Goal: Information Seeking & Learning: Check status

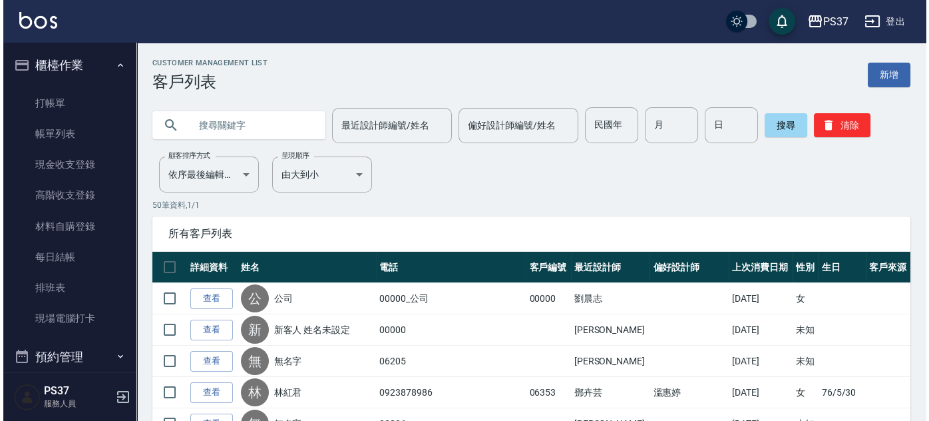
scroll to position [479, 0]
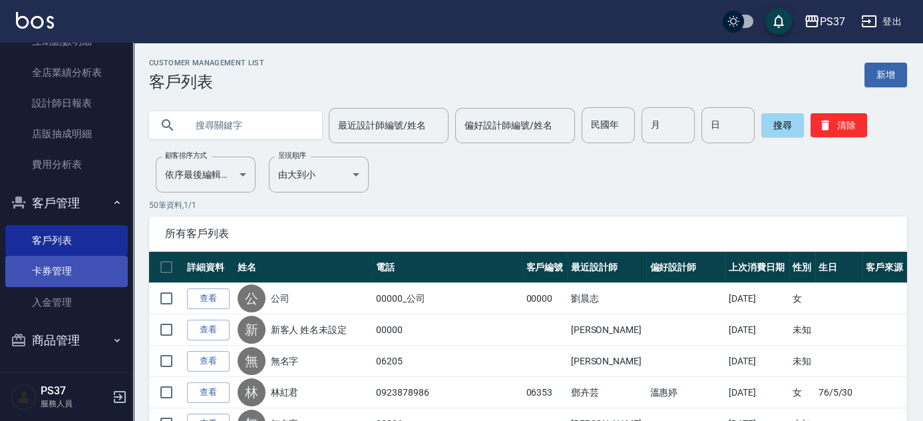
click at [71, 267] on link "卡券管理" at bounding box center [66, 271] width 122 height 31
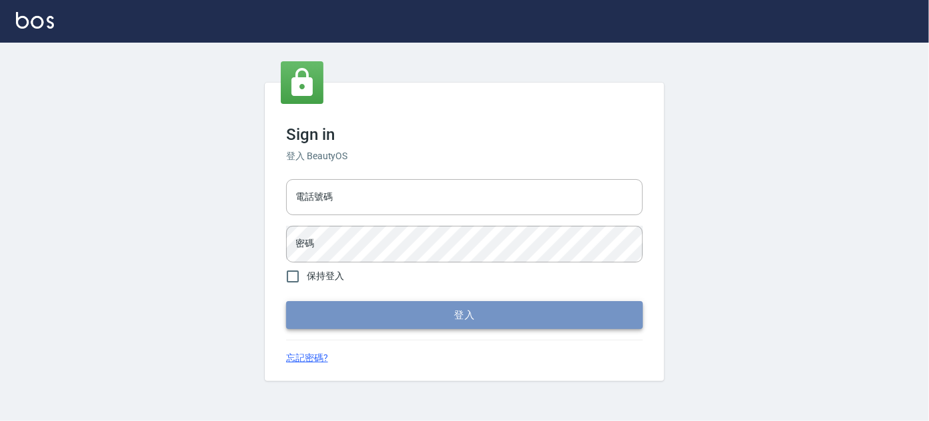
type input "037692666"
click at [475, 313] on button "登入" at bounding box center [464, 315] width 357 height 28
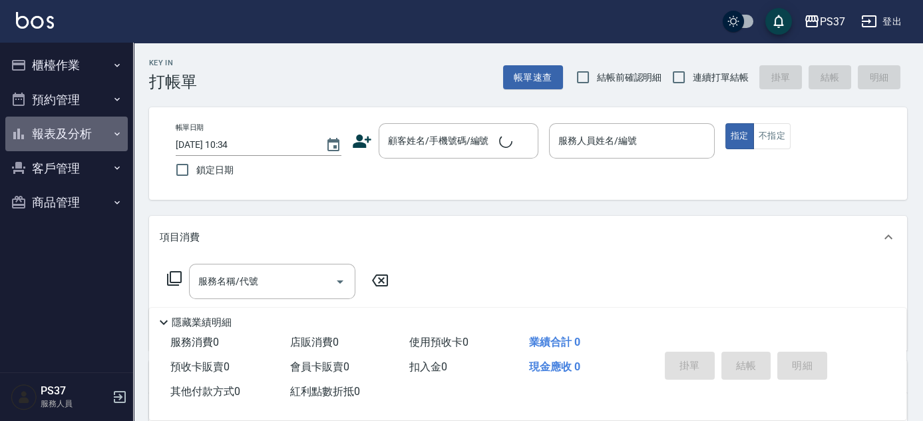
click at [71, 135] on button "報表及分析" at bounding box center [66, 133] width 122 height 35
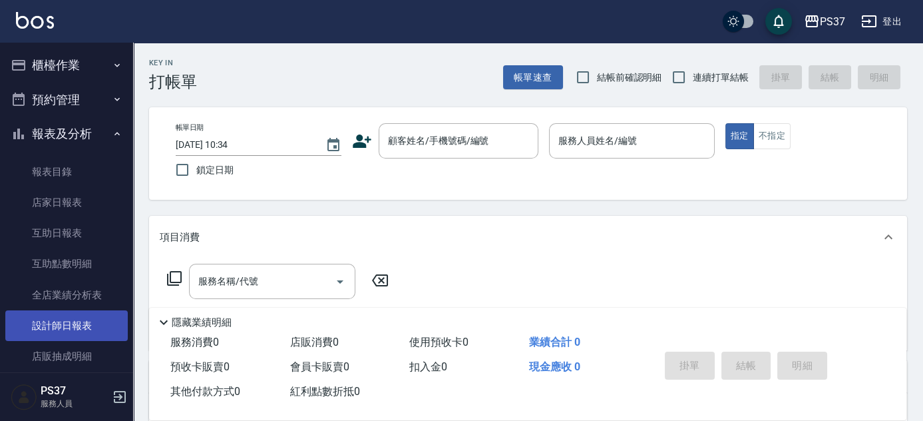
click at [67, 322] on link "設計師日報表" at bounding box center [66, 325] width 122 height 31
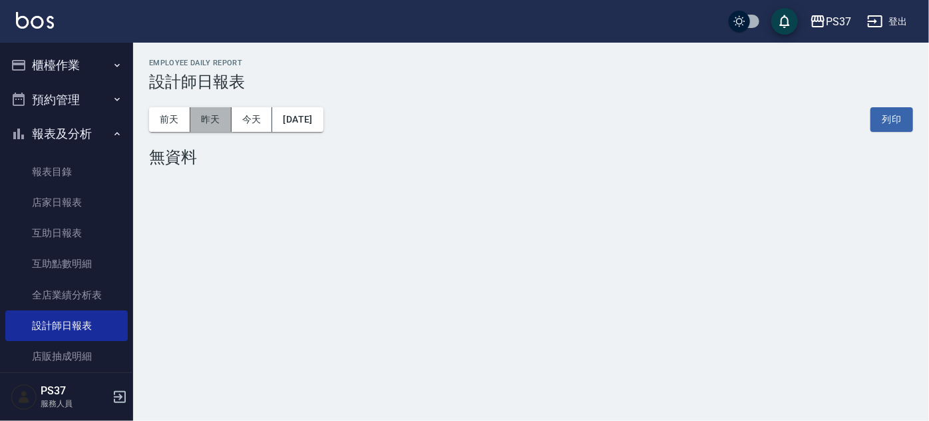
click at [214, 127] on button "昨天" at bounding box center [210, 119] width 41 height 25
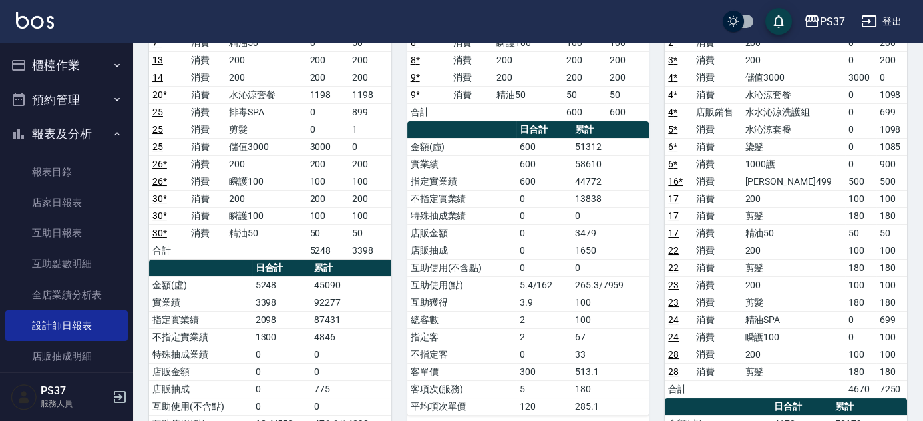
scroll to position [181, 0]
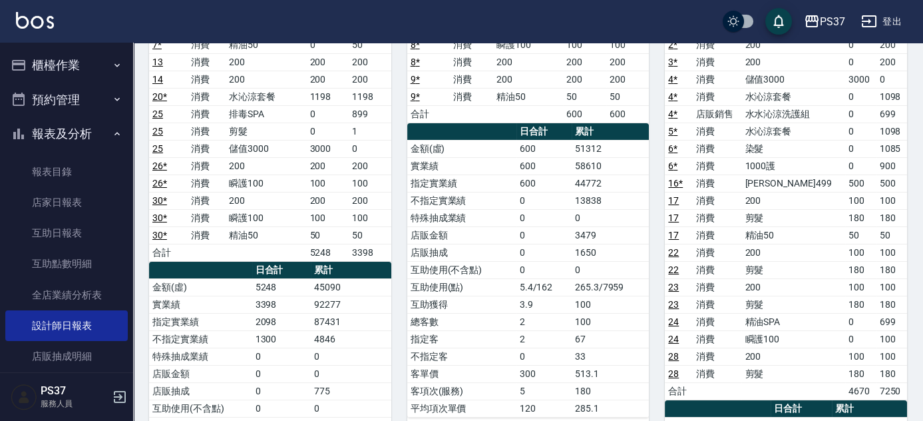
click at [399, 238] on div "5 [PERSON_NAME][DATE] 日報表 單號 類別 項目 金額 業績 8 * 消費 精油50 50 50 8 * 消費 瞬護100 100 100…" at bounding box center [520, 330] width 258 height 759
click at [69, 197] on link "店家日報表" at bounding box center [66, 202] width 122 height 31
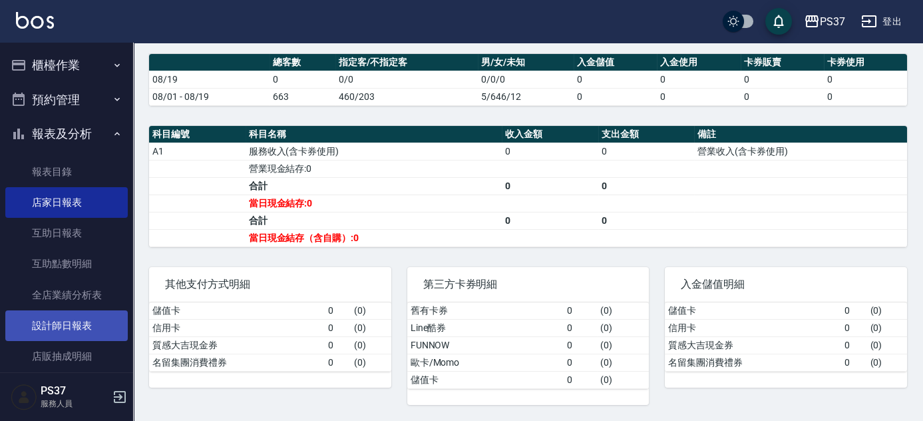
scroll to position [120, 0]
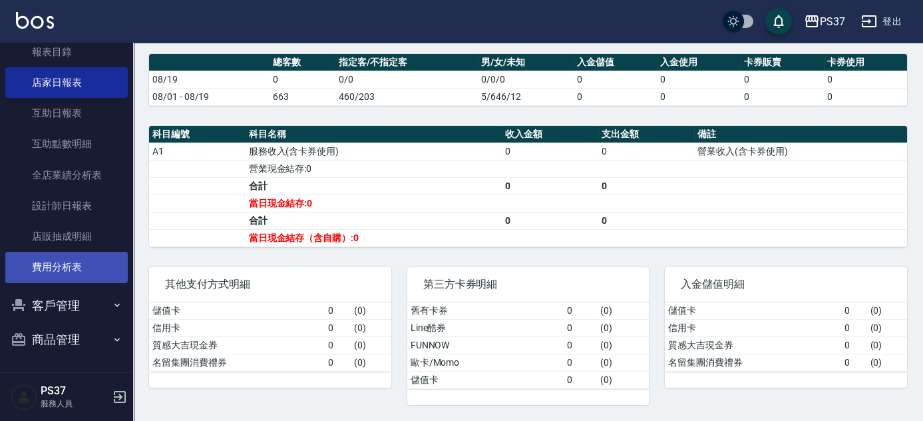
click at [43, 261] on link "費用分析表" at bounding box center [66, 267] width 122 height 31
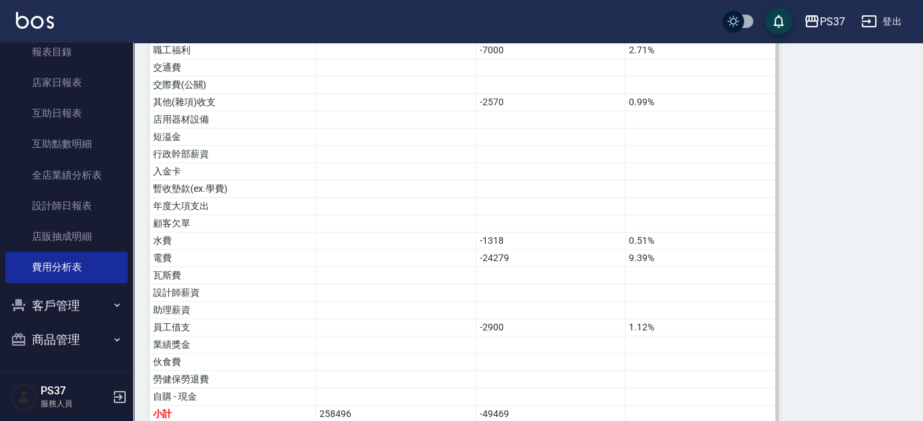
scroll to position [828, 0]
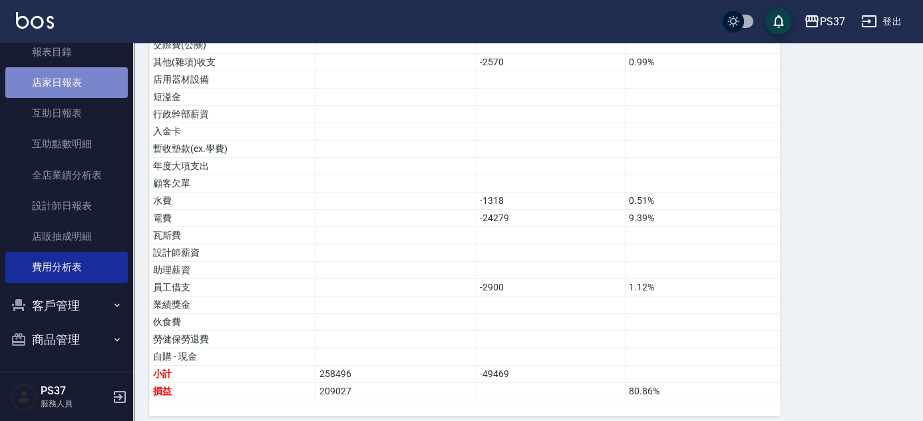
click at [75, 83] on link "店家日報表" at bounding box center [66, 82] width 122 height 31
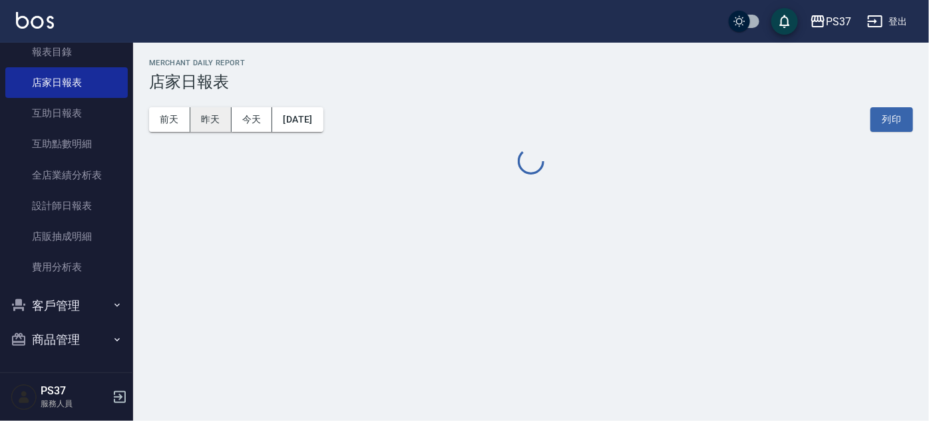
click at [217, 118] on button "昨天" at bounding box center [210, 119] width 41 height 25
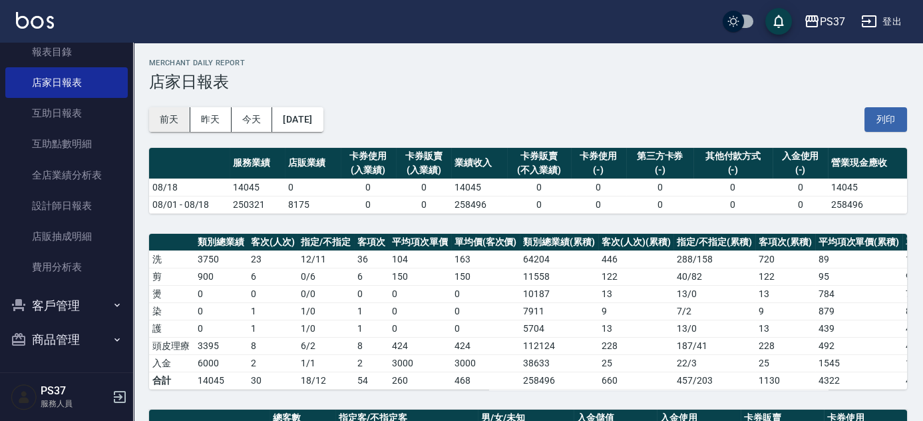
click at [169, 121] on button "前天" at bounding box center [169, 119] width 41 height 25
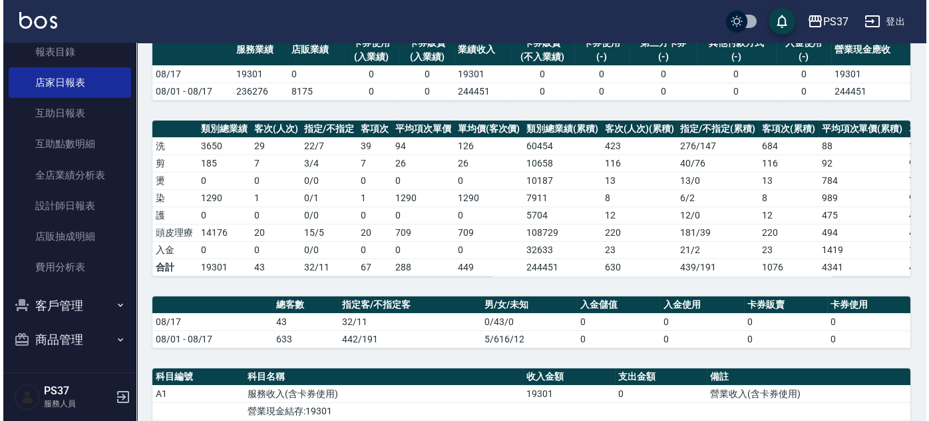
scroll to position [13, 0]
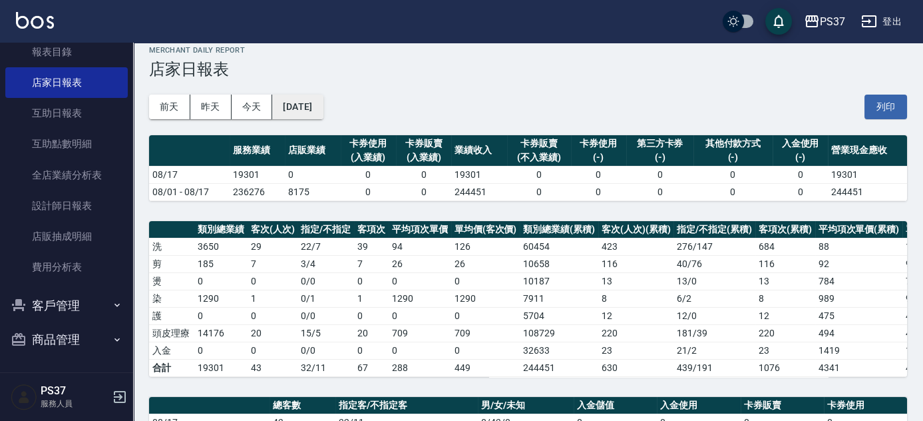
click at [301, 101] on button "[DATE]" at bounding box center [297, 106] width 51 height 25
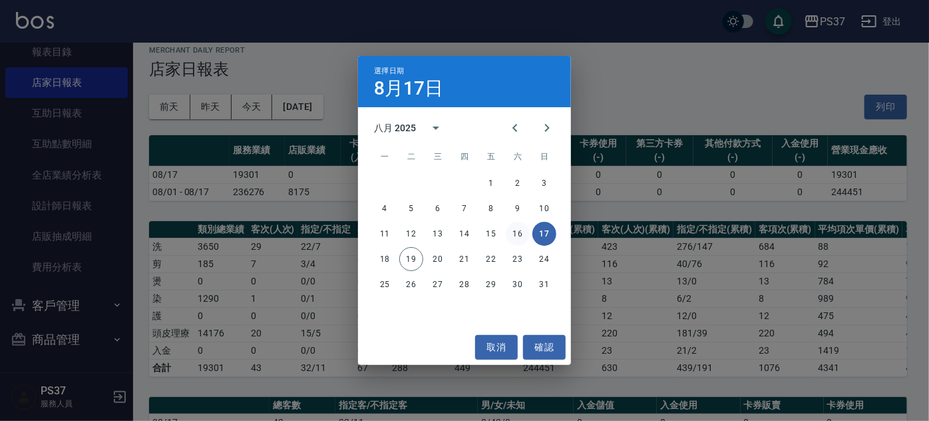
click at [522, 233] on button "16" at bounding box center [518, 234] width 24 height 24
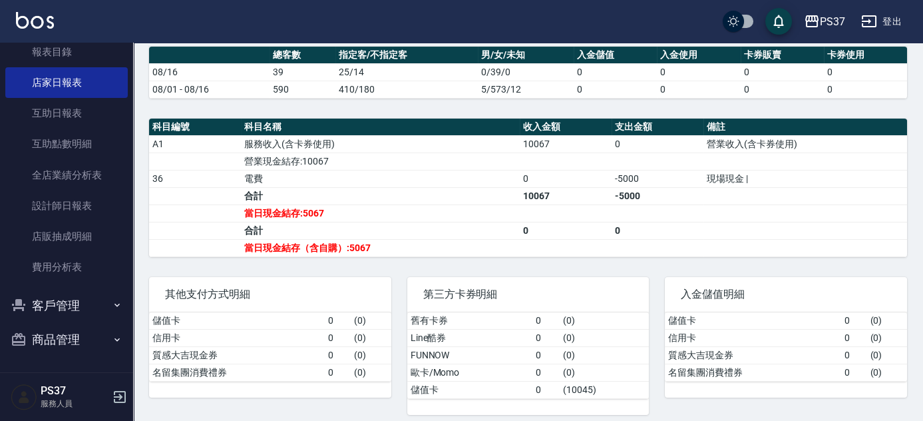
scroll to position [376, 0]
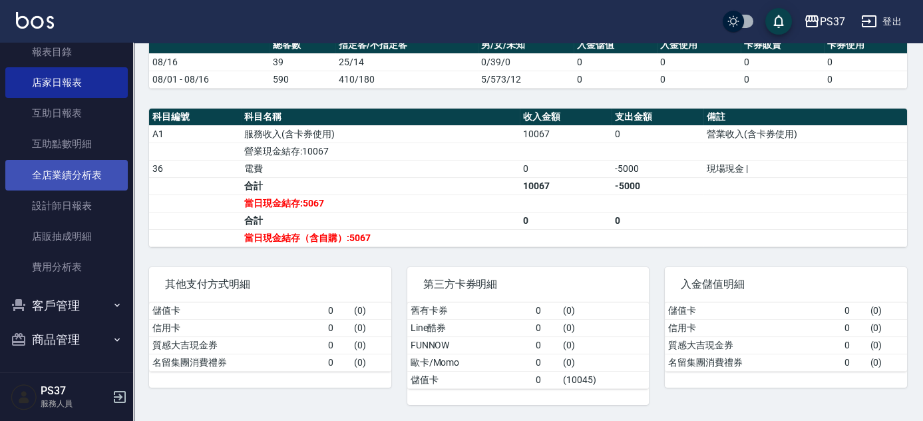
click at [55, 173] on link "全店業績分析表" at bounding box center [66, 175] width 122 height 31
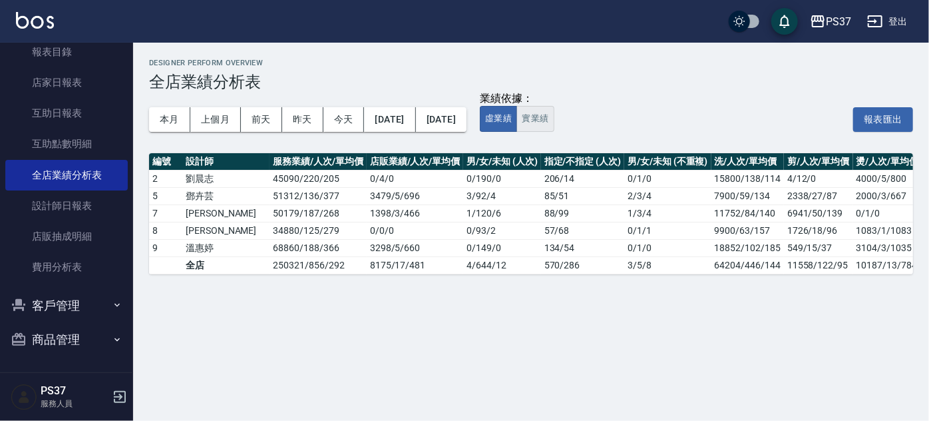
click at [554, 121] on button "實業績" at bounding box center [534, 119] width 37 height 26
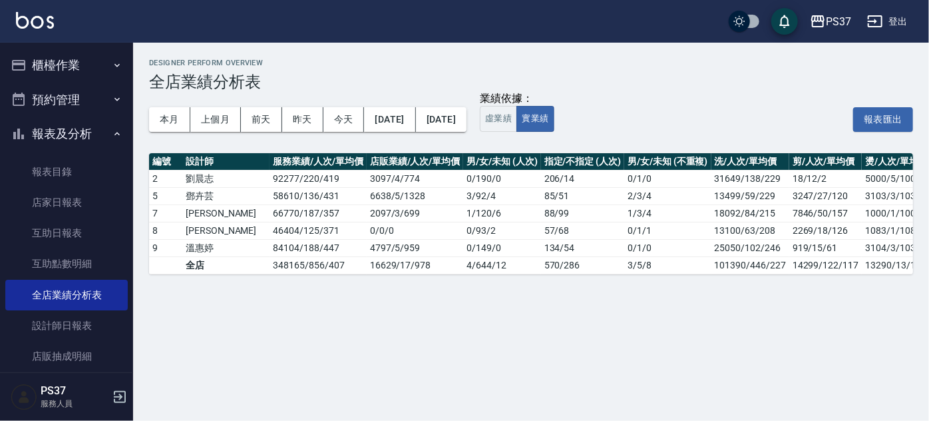
click at [66, 132] on button "報表及分析" at bounding box center [66, 133] width 122 height 35
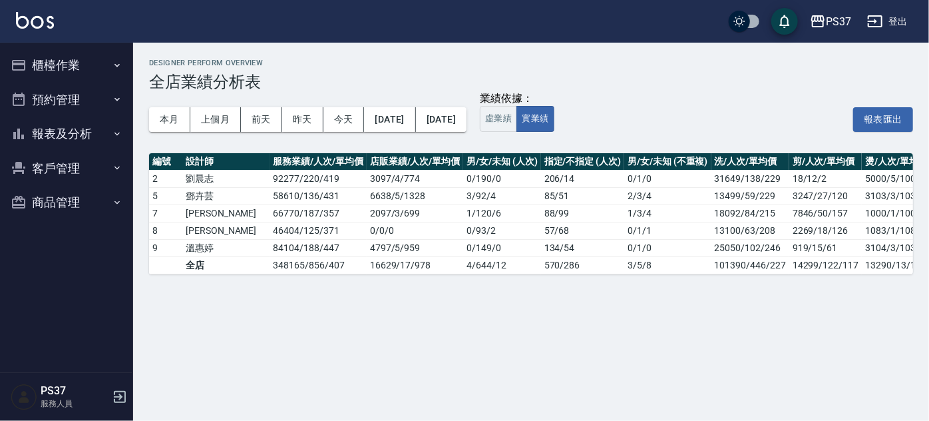
click at [69, 172] on button "客戶管理" at bounding box center [66, 168] width 122 height 35
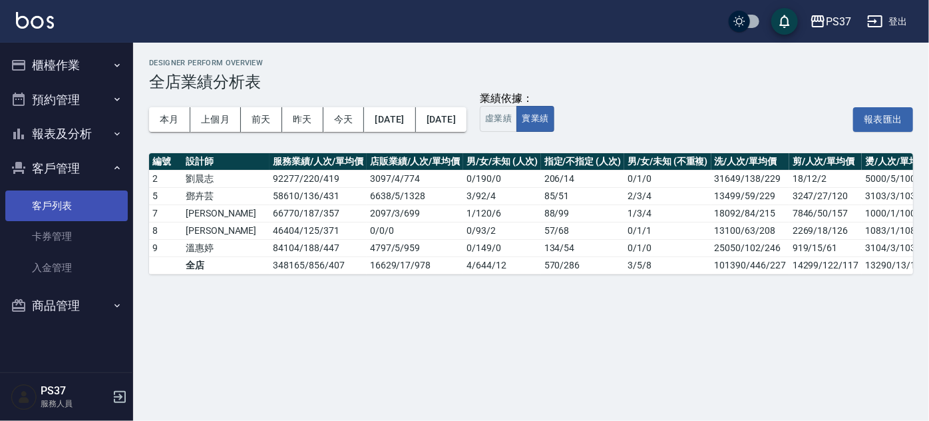
click at [55, 202] on link "客戶列表" at bounding box center [66, 205] width 122 height 31
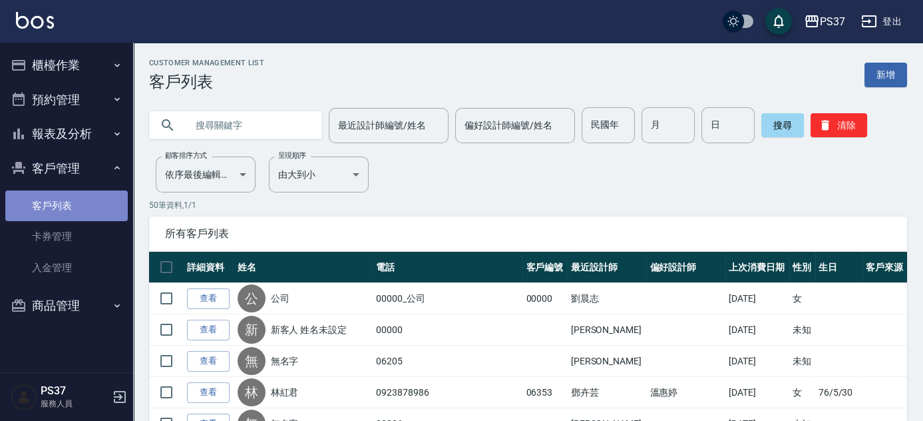
click at [51, 210] on link "客戶列表" at bounding box center [66, 205] width 122 height 31
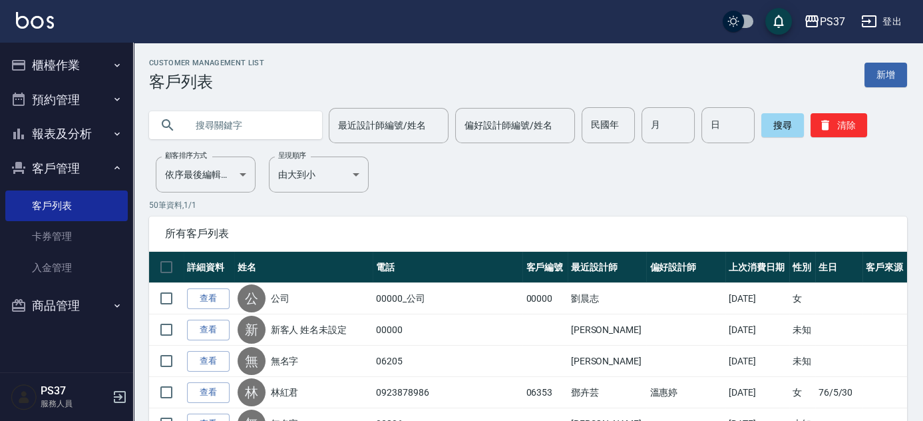
click at [73, 134] on button "報表及分析" at bounding box center [66, 133] width 122 height 35
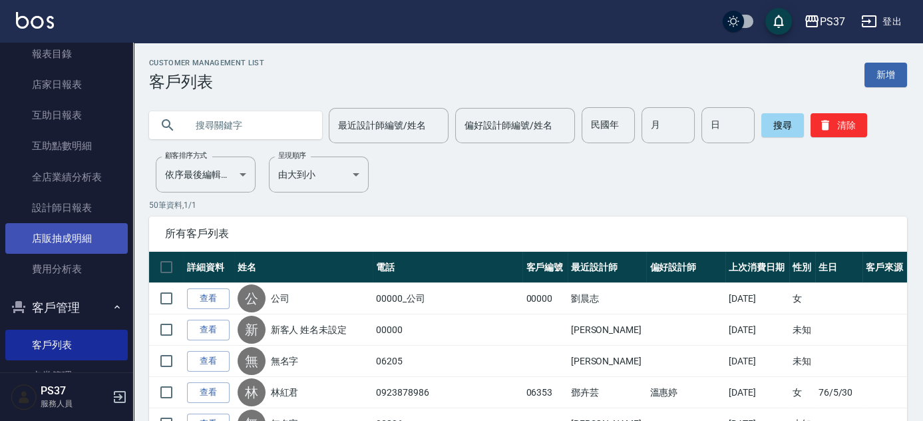
scroll to position [120, 0]
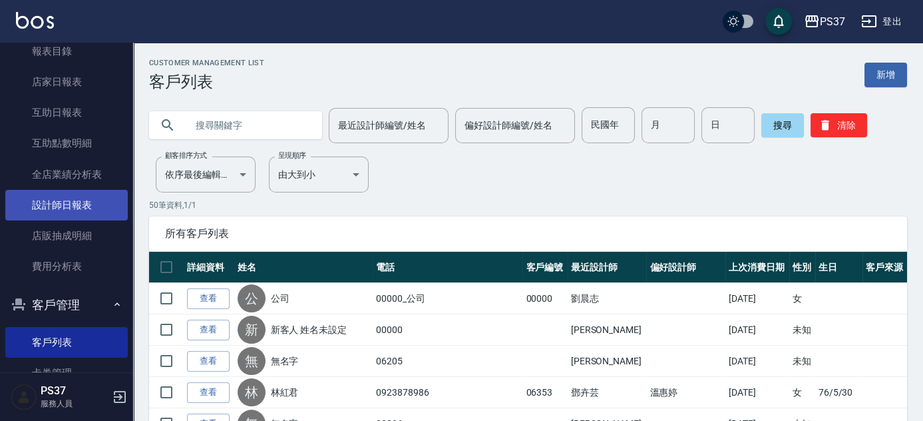
click at [64, 204] on link "設計師日報表" at bounding box center [66, 205] width 122 height 31
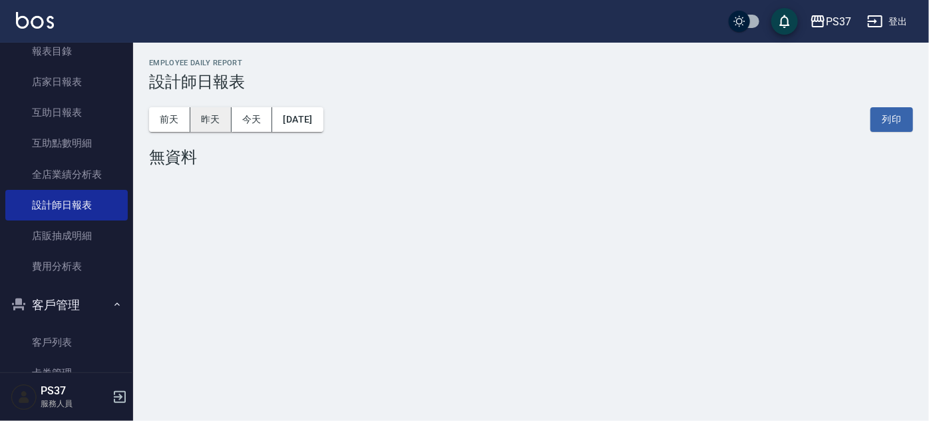
click at [201, 122] on button "昨天" at bounding box center [210, 119] width 41 height 25
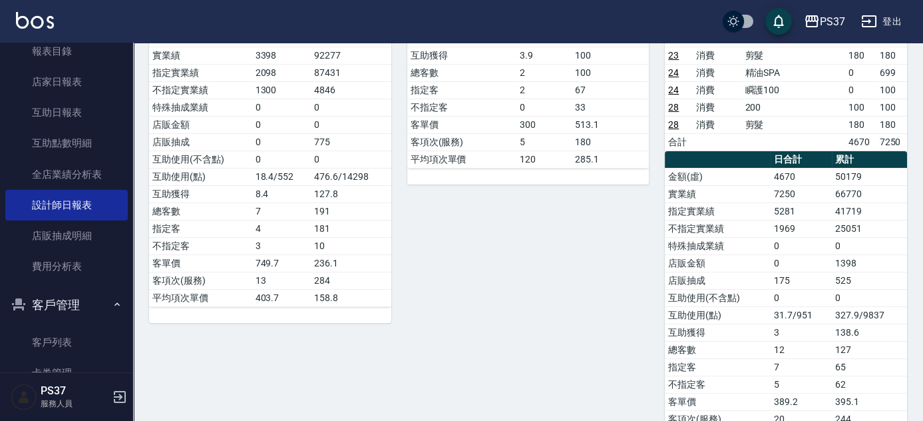
scroll to position [358, 0]
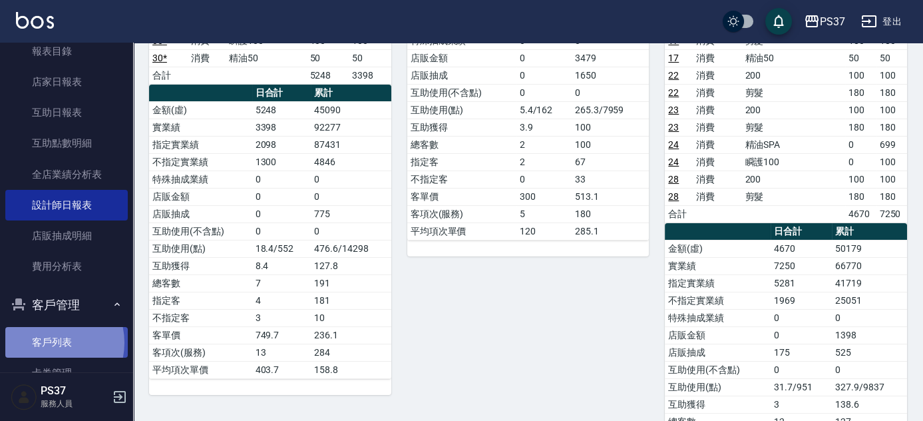
click at [46, 342] on link "客戶列表" at bounding box center [66, 342] width 122 height 31
